Goal: Information Seeking & Learning: Learn about a topic

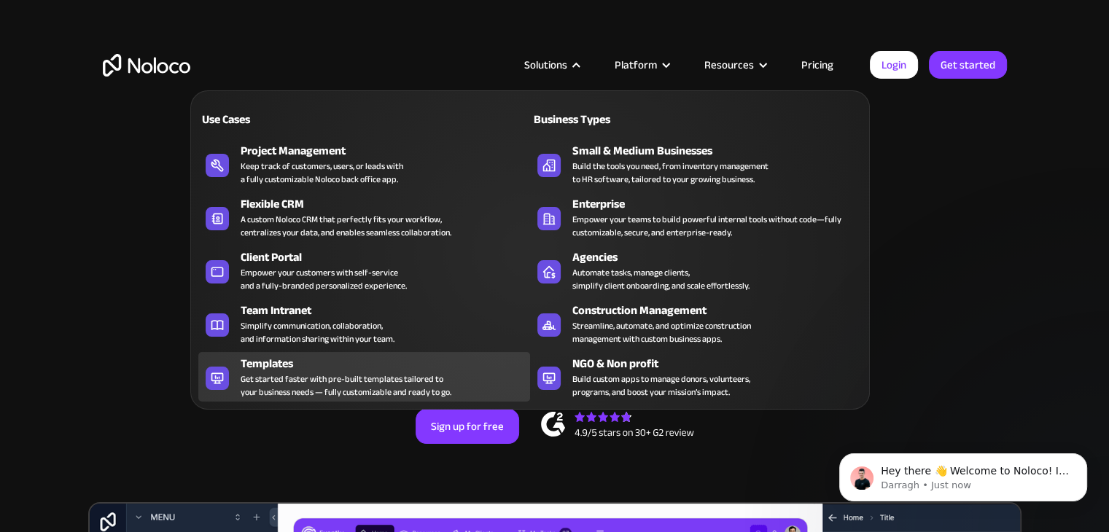
click at [413, 385] on div "Get started faster with pre-built templates tailored to your business needs — f…" at bounding box center [346, 385] width 211 height 26
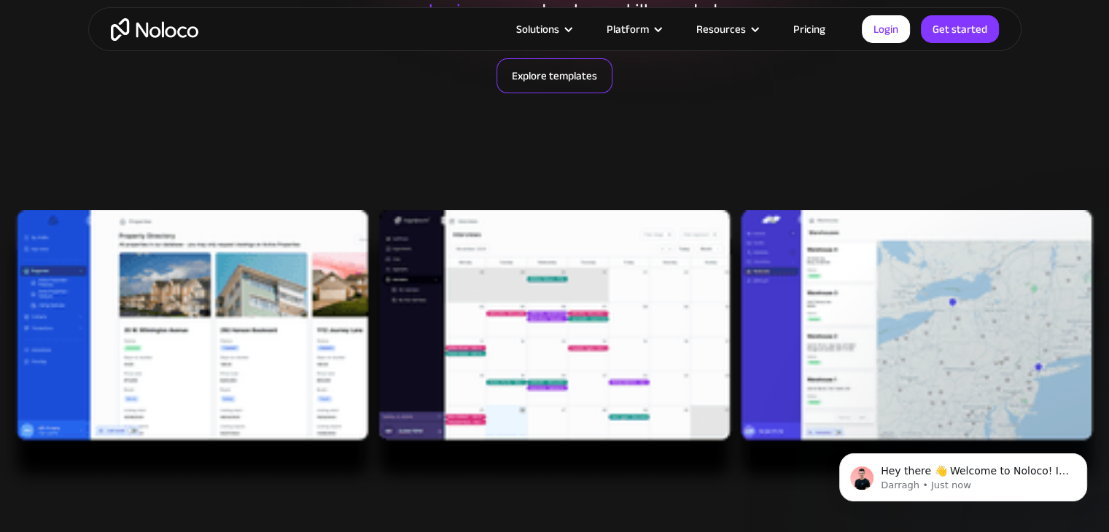
click at [551, 76] on link "Explore templates" at bounding box center [554, 75] width 116 height 35
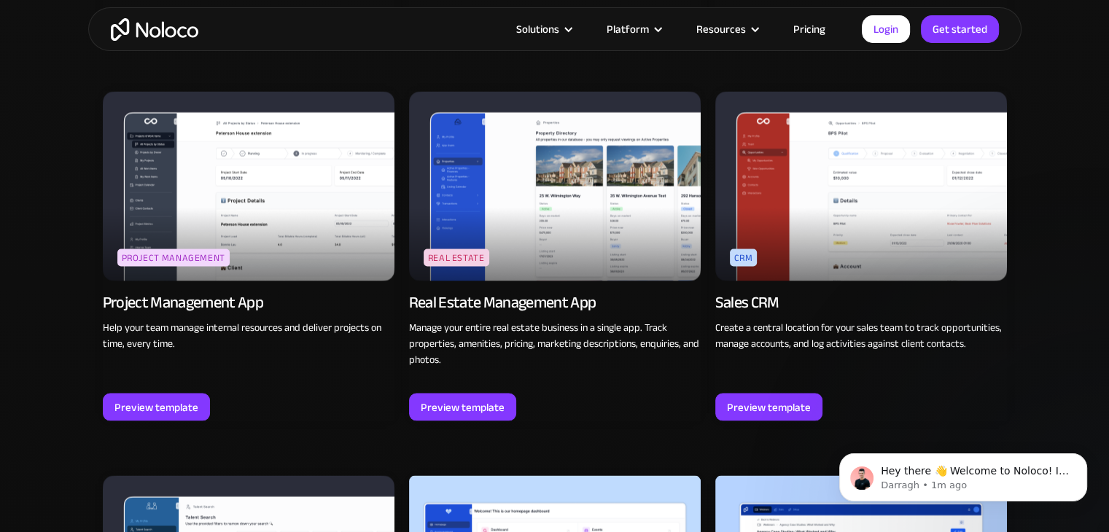
scroll to position [2635, 0]
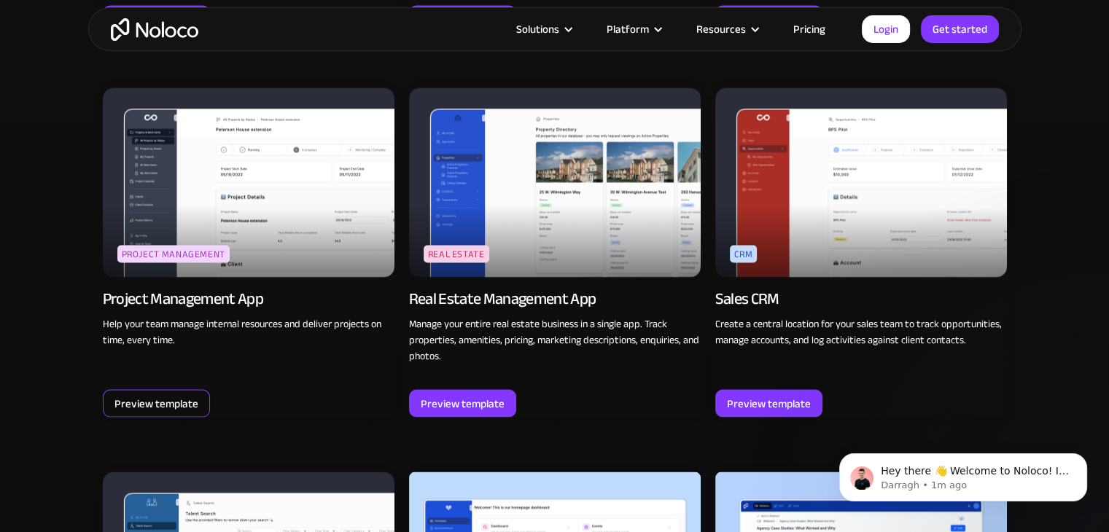
click at [160, 405] on div "Preview template" at bounding box center [156, 403] width 84 height 19
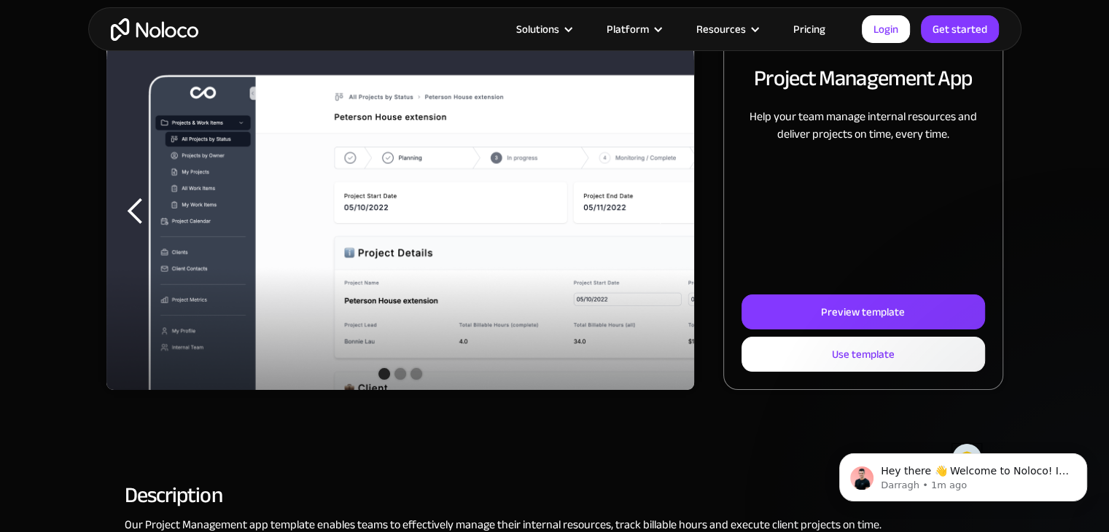
scroll to position [214, 0]
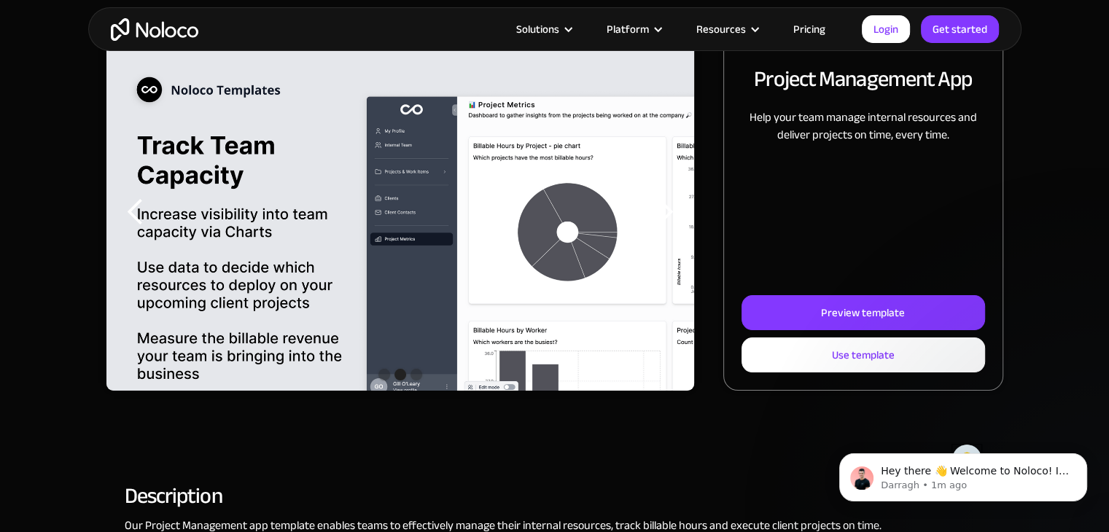
click at [136, 212] on div "previous slide" at bounding box center [135, 212] width 29 height 29
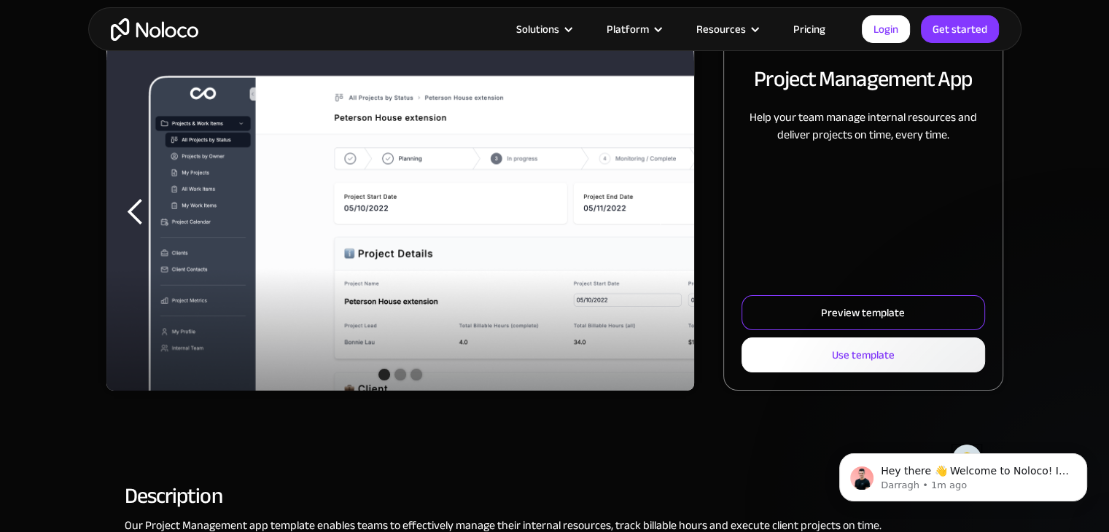
click at [776, 306] on link "Preview template" at bounding box center [862, 312] width 243 height 35
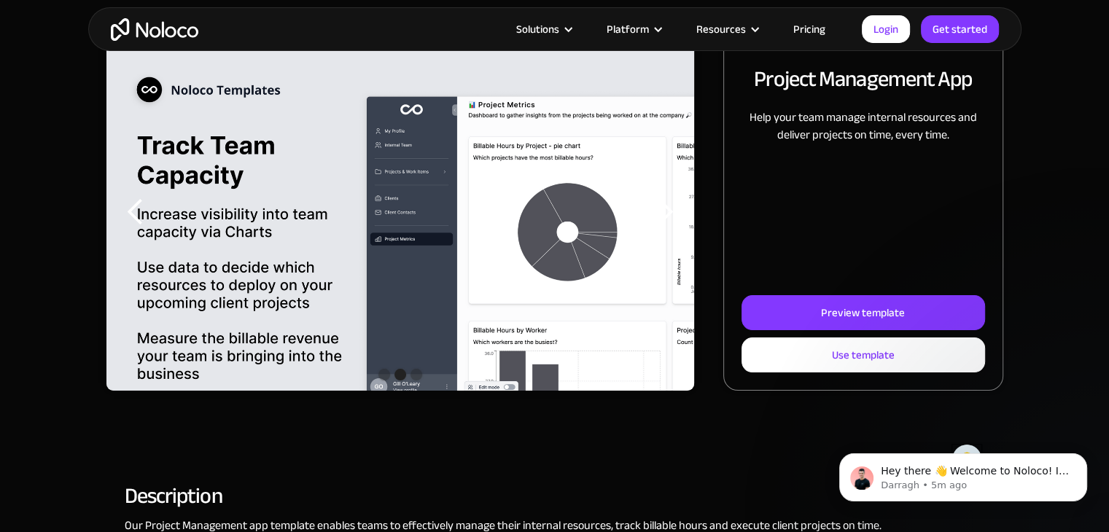
click at [996, 117] on div "Project Management App Help your team manage internal resources and deliver pro…" at bounding box center [862, 212] width 279 height 357
click at [810, 30] on link "Pricing" at bounding box center [809, 29] width 69 height 19
